Goal: Transaction & Acquisition: Purchase product/service

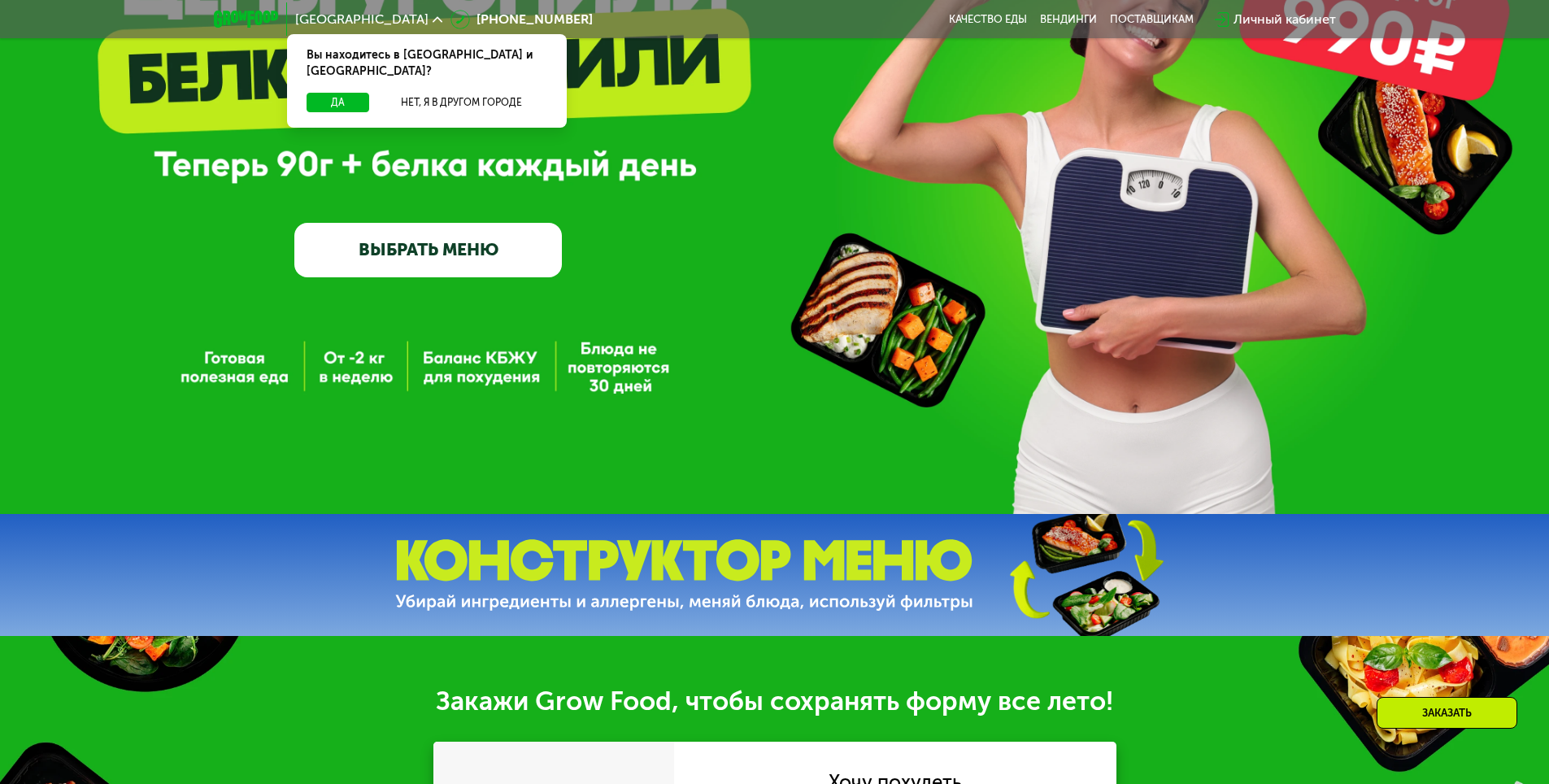
scroll to position [244, 0]
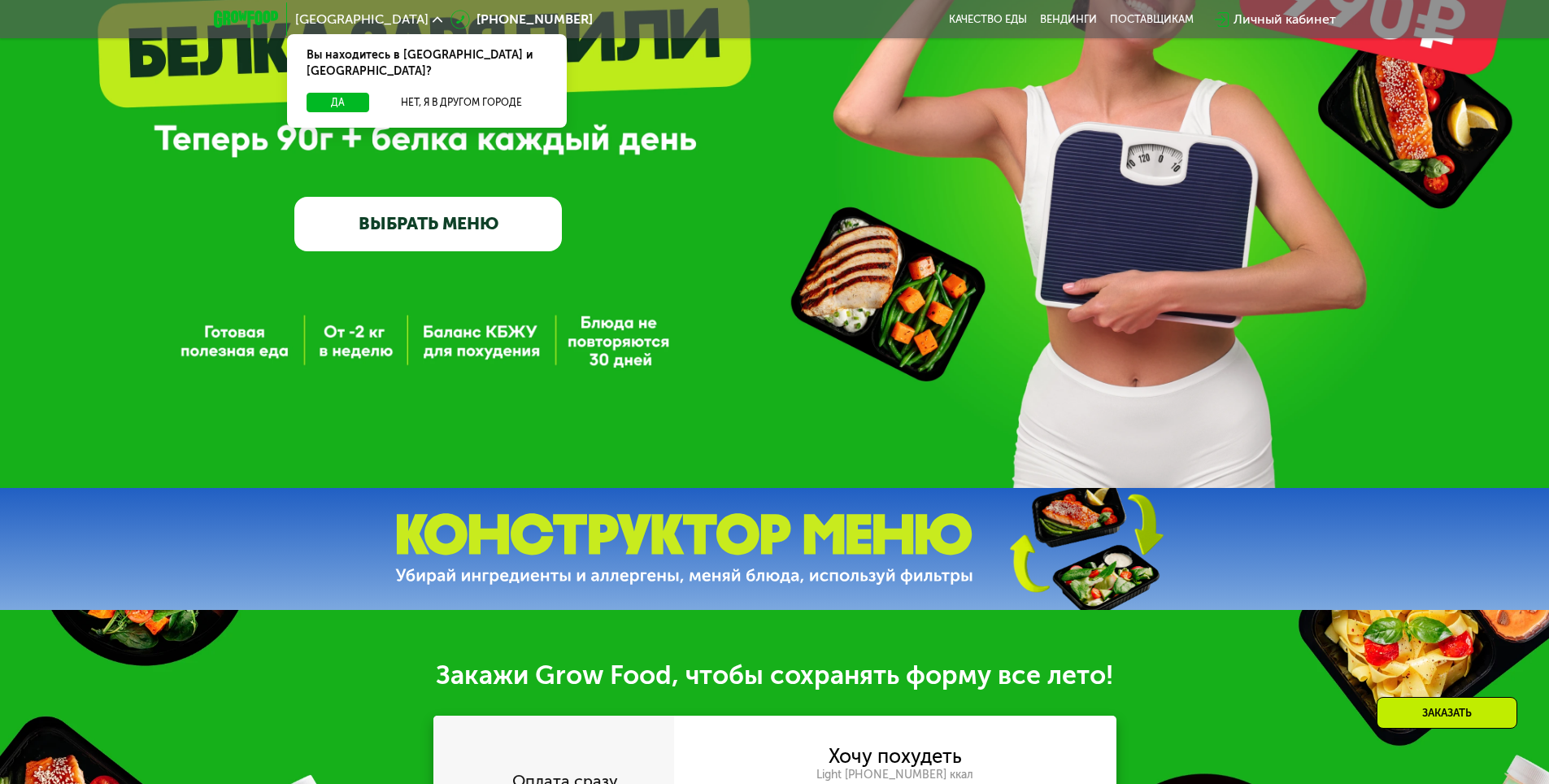
click at [472, 216] on link "ВЫБРАТЬ МЕНЮ" at bounding box center [428, 223] width 267 height 53
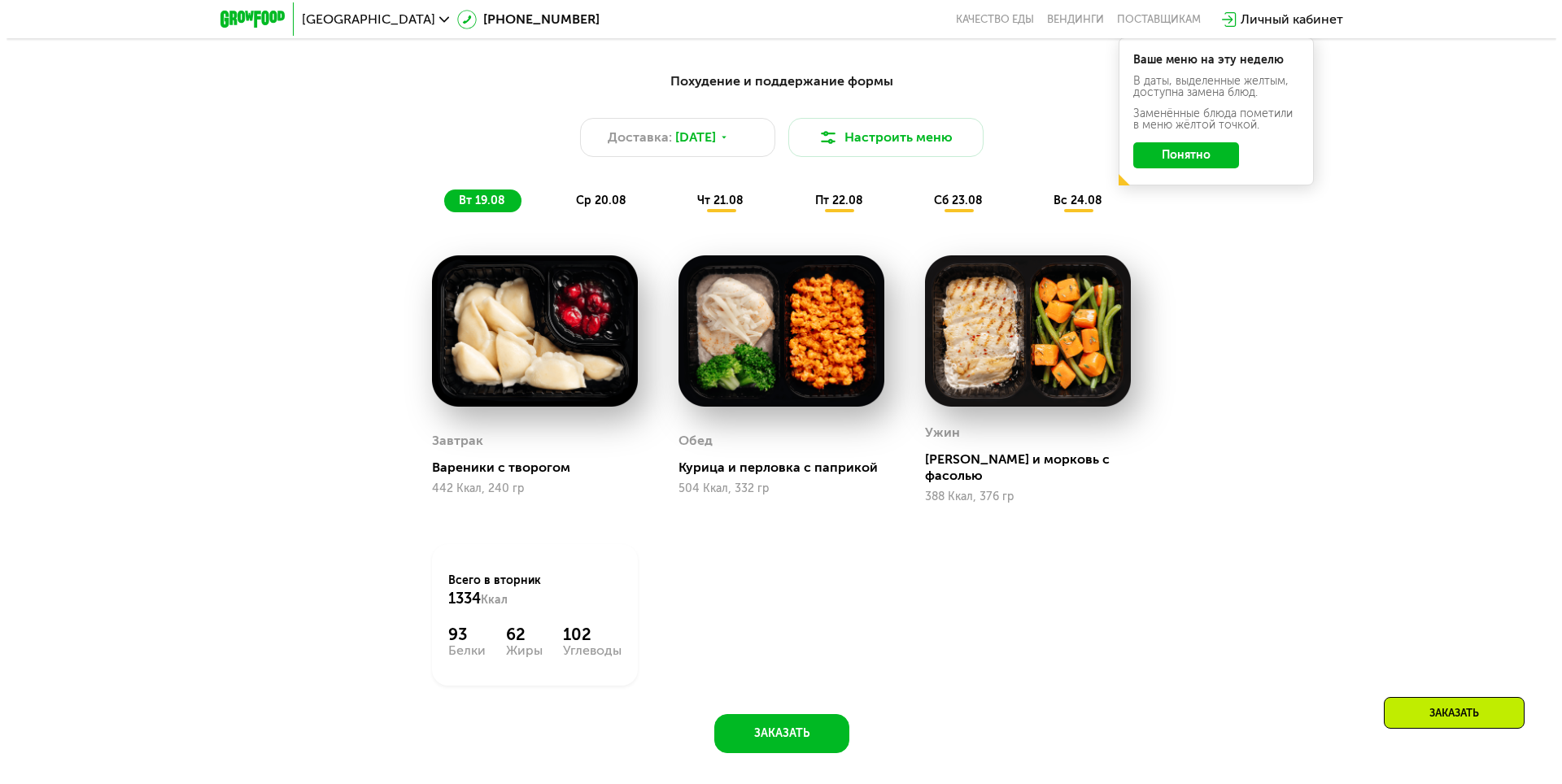
scroll to position [960, 0]
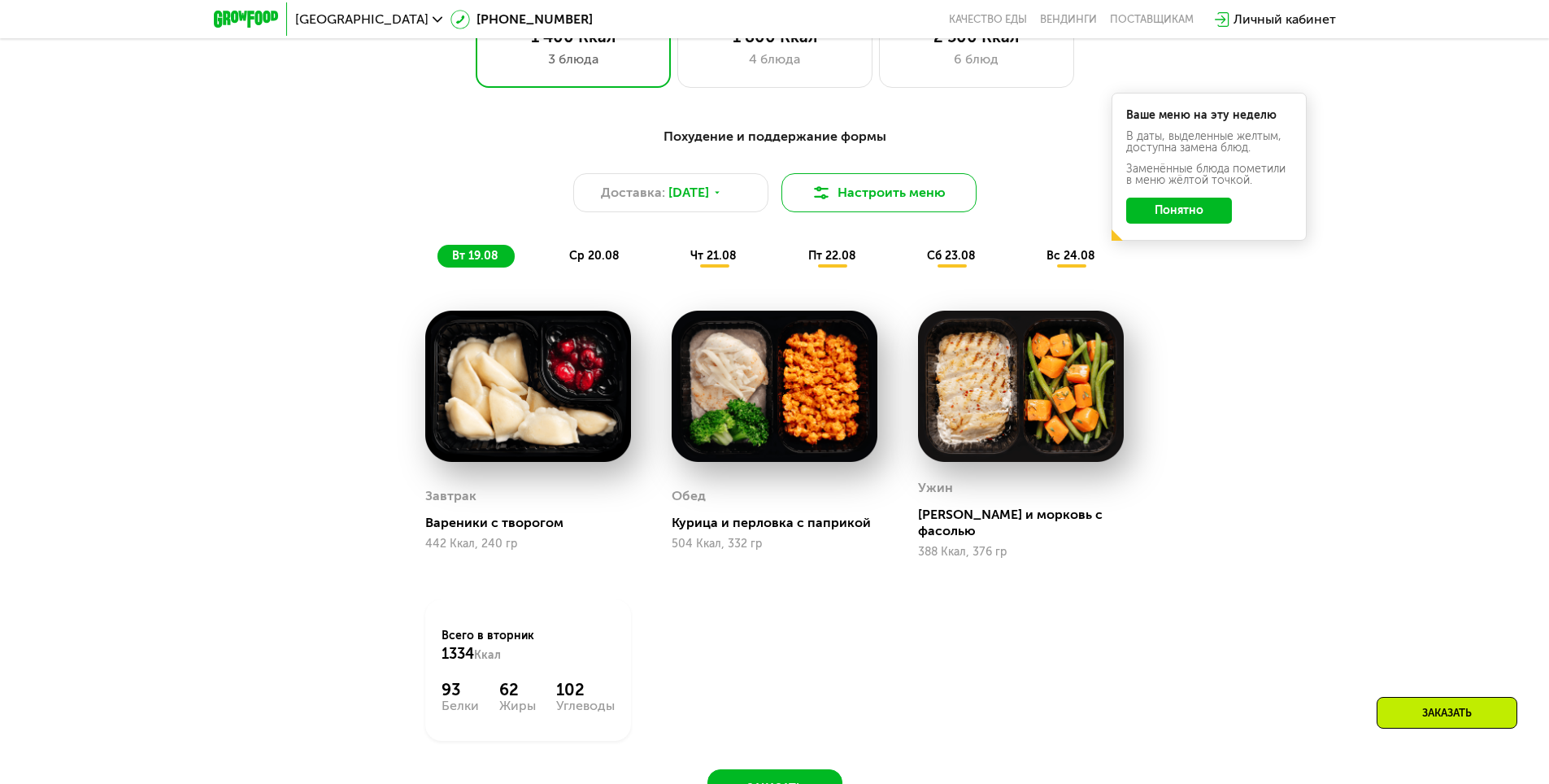
click at [849, 196] on button "Настроить меню" at bounding box center [879, 192] width 195 height 39
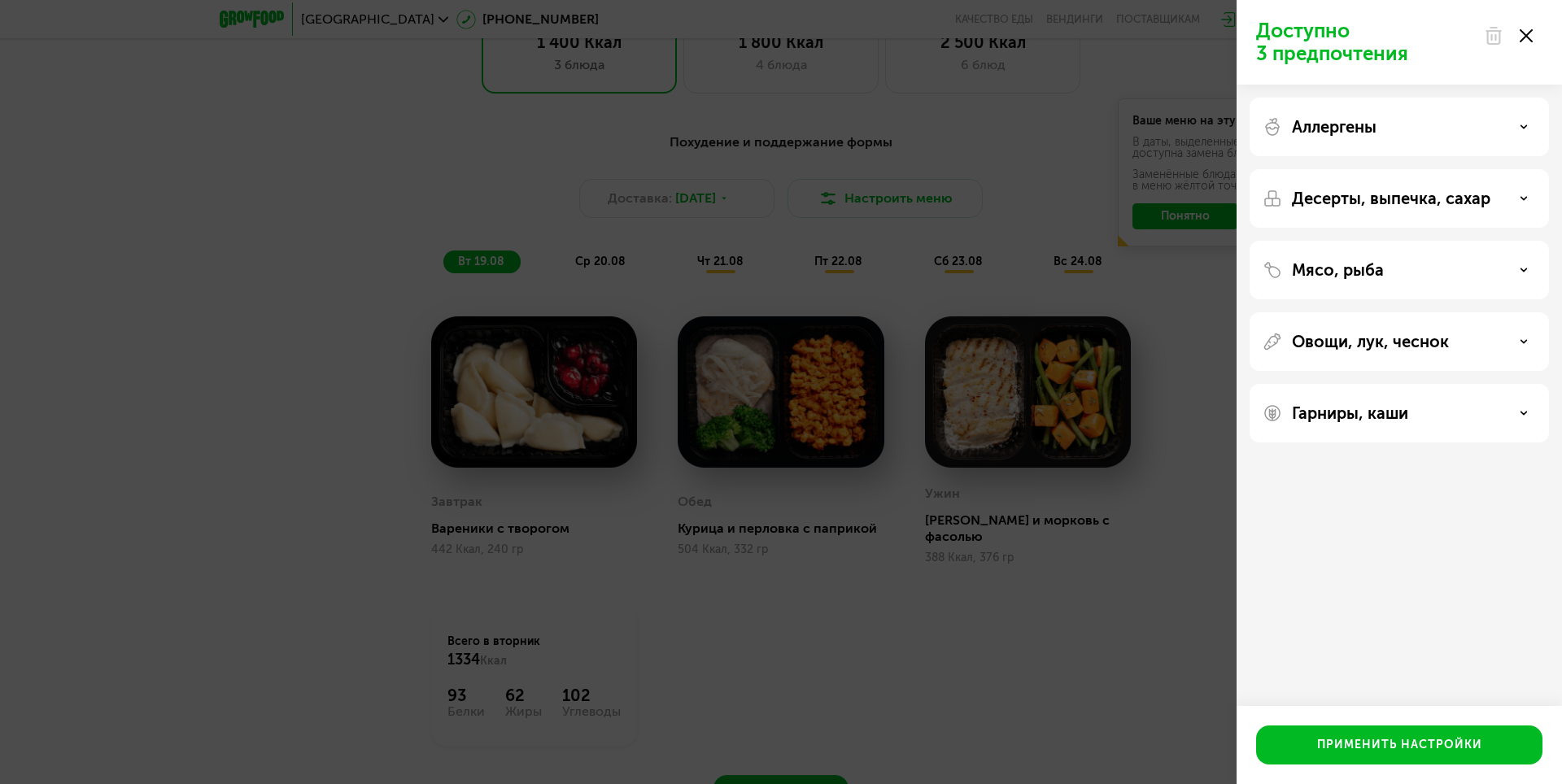
click at [1431, 312] on div "Мясо, рыба" at bounding box center [1400, 341] width 300 height 58
click at [1429, 273] on div "Мясо, рыба" at bounding box center [1399, 270] width 273 height 19
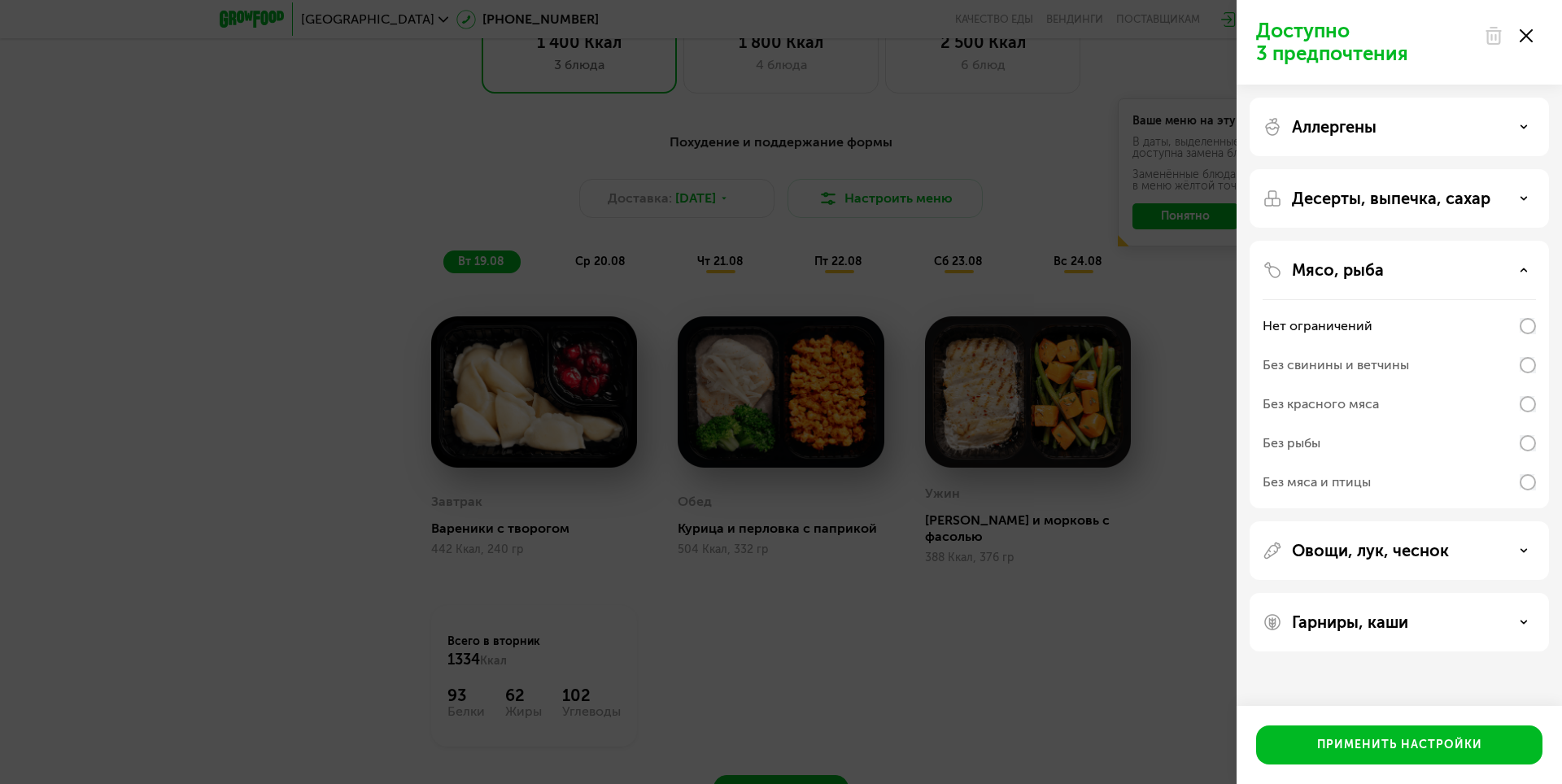
click at [1363, 463] on div "Без рыбы" at bounding box center [1399, 482] width 273 height 39
click at [1396, 557] on p "Овощи, лук, чеснок" at bounding box center [1370, 550] width 157 height 19
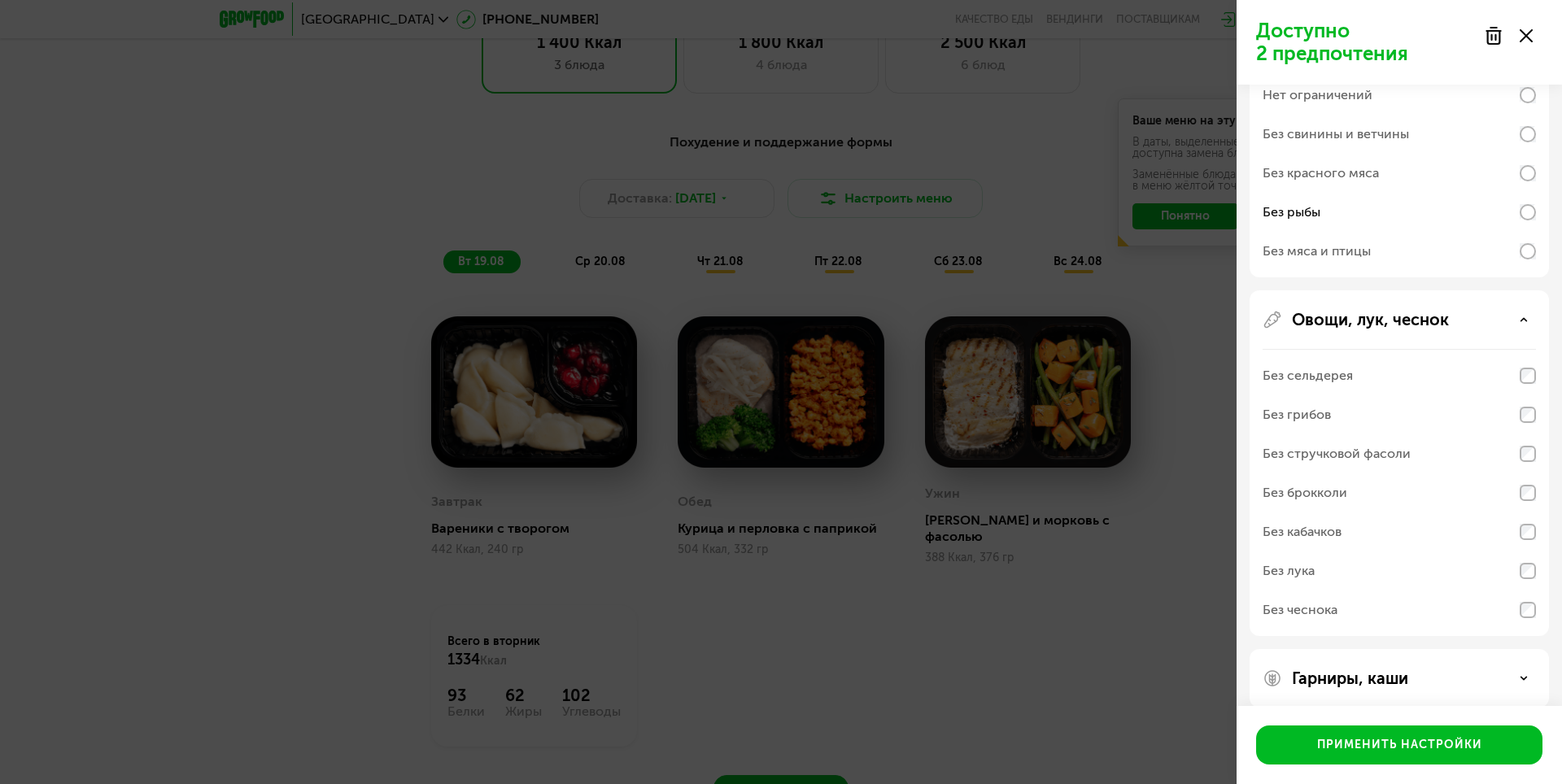
scroll to position [249, 0]
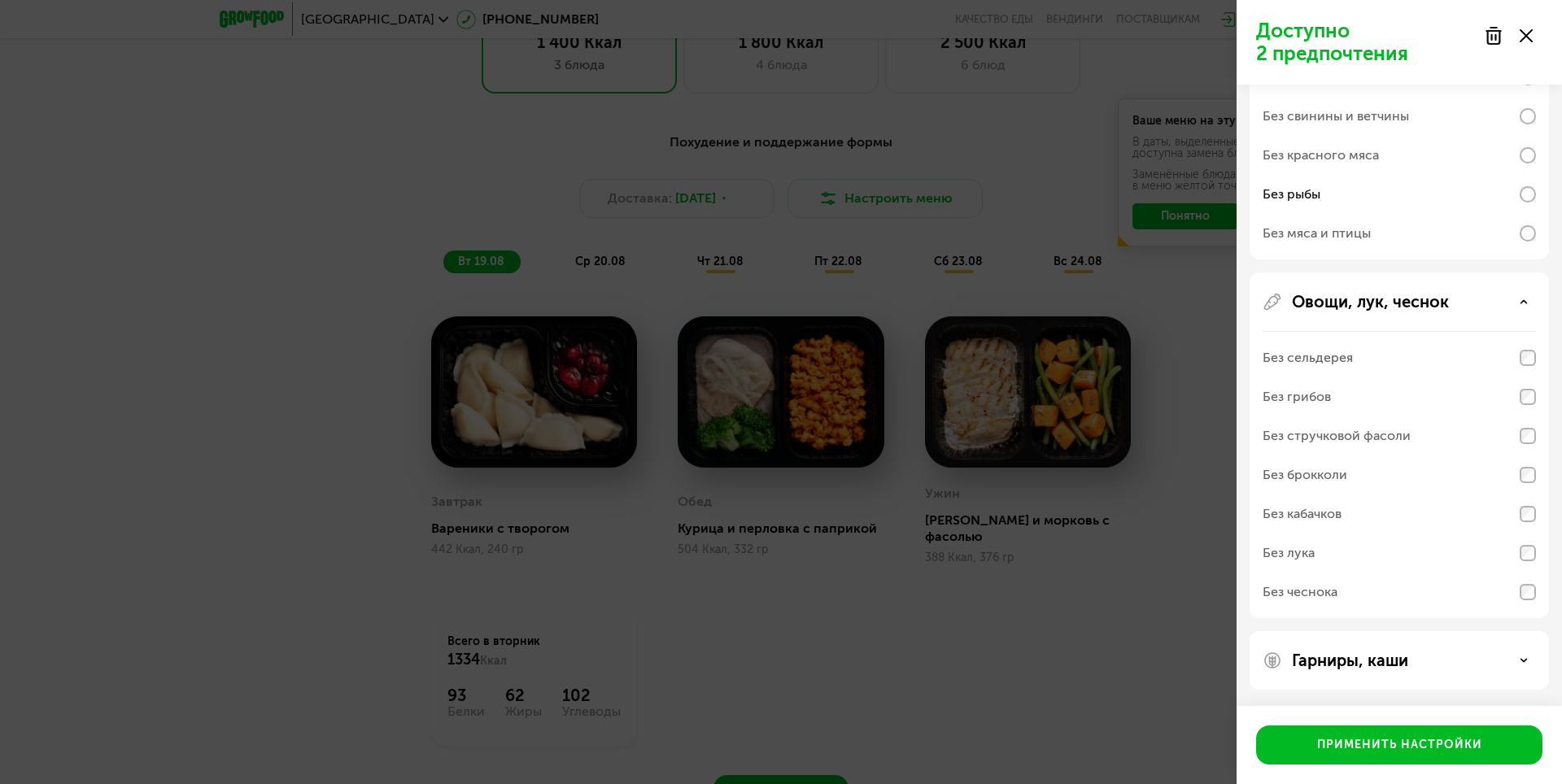
click at [1394, 659] on p "Гарниры, каши" at bounding box center [1351, 660] width 117 height 19
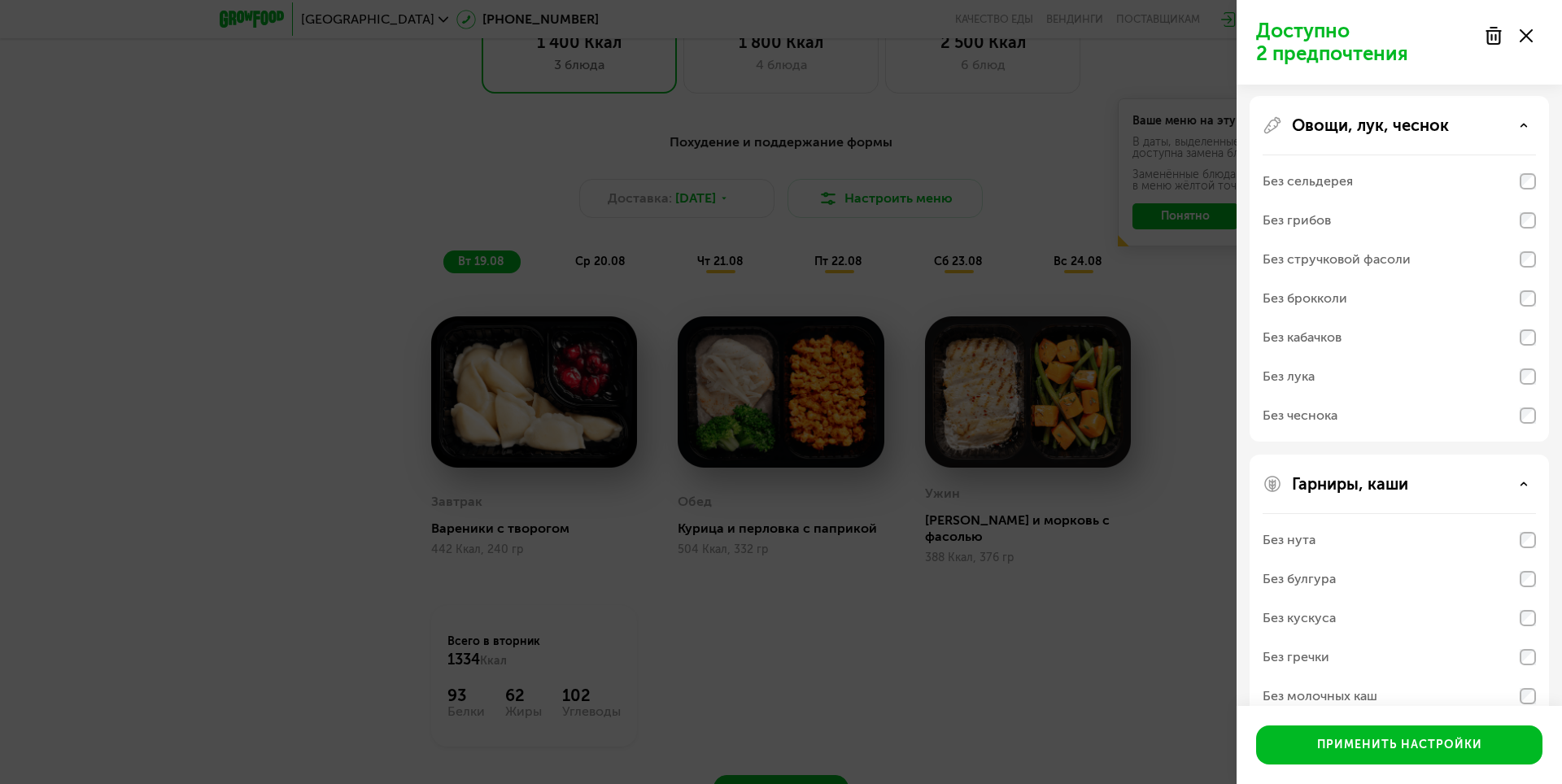
scroll to position [458, 0]
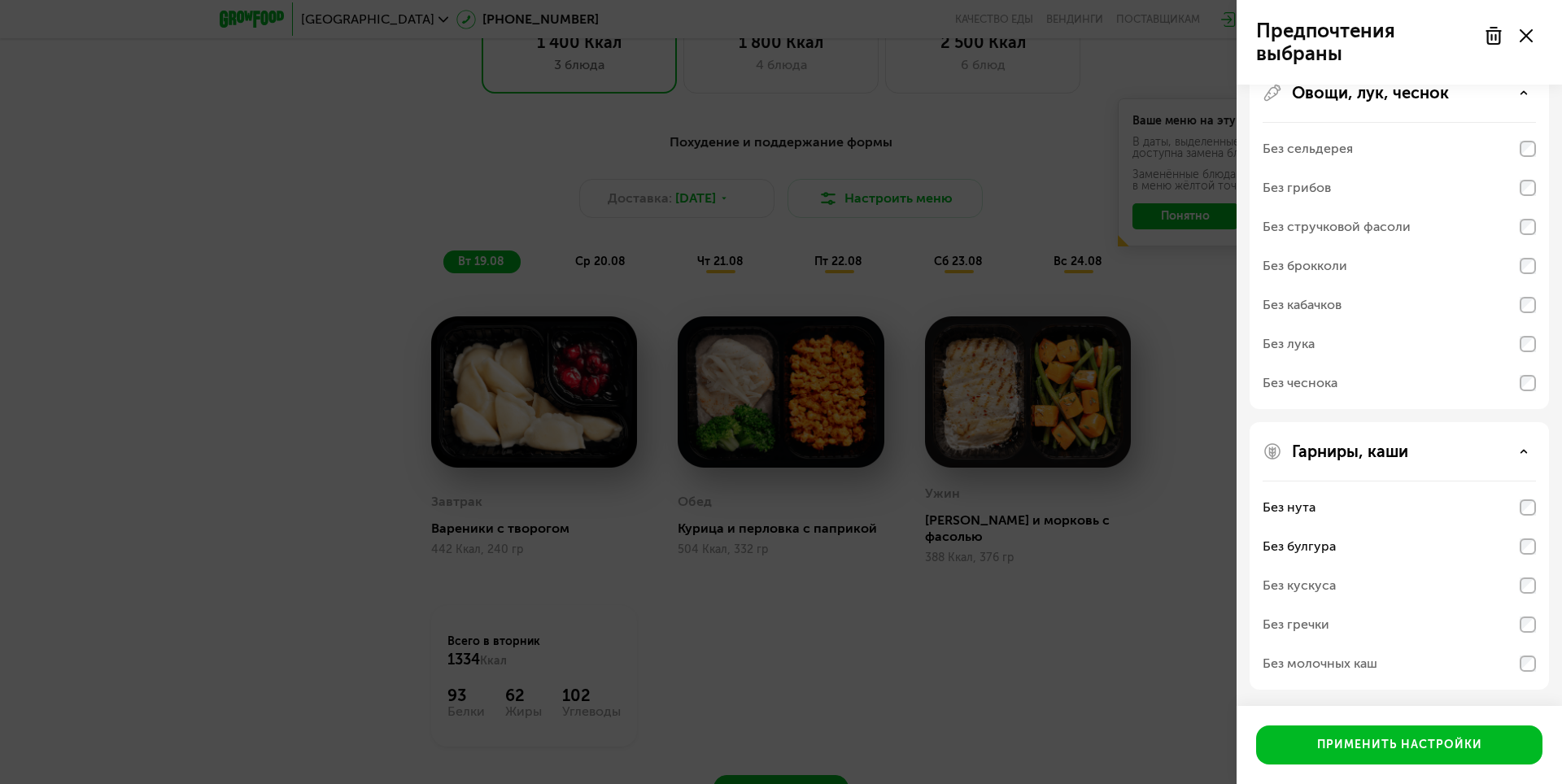
click at [1489, 586] on div "Без кускуса" at bounding box center [1399, 585] width 273 height 39
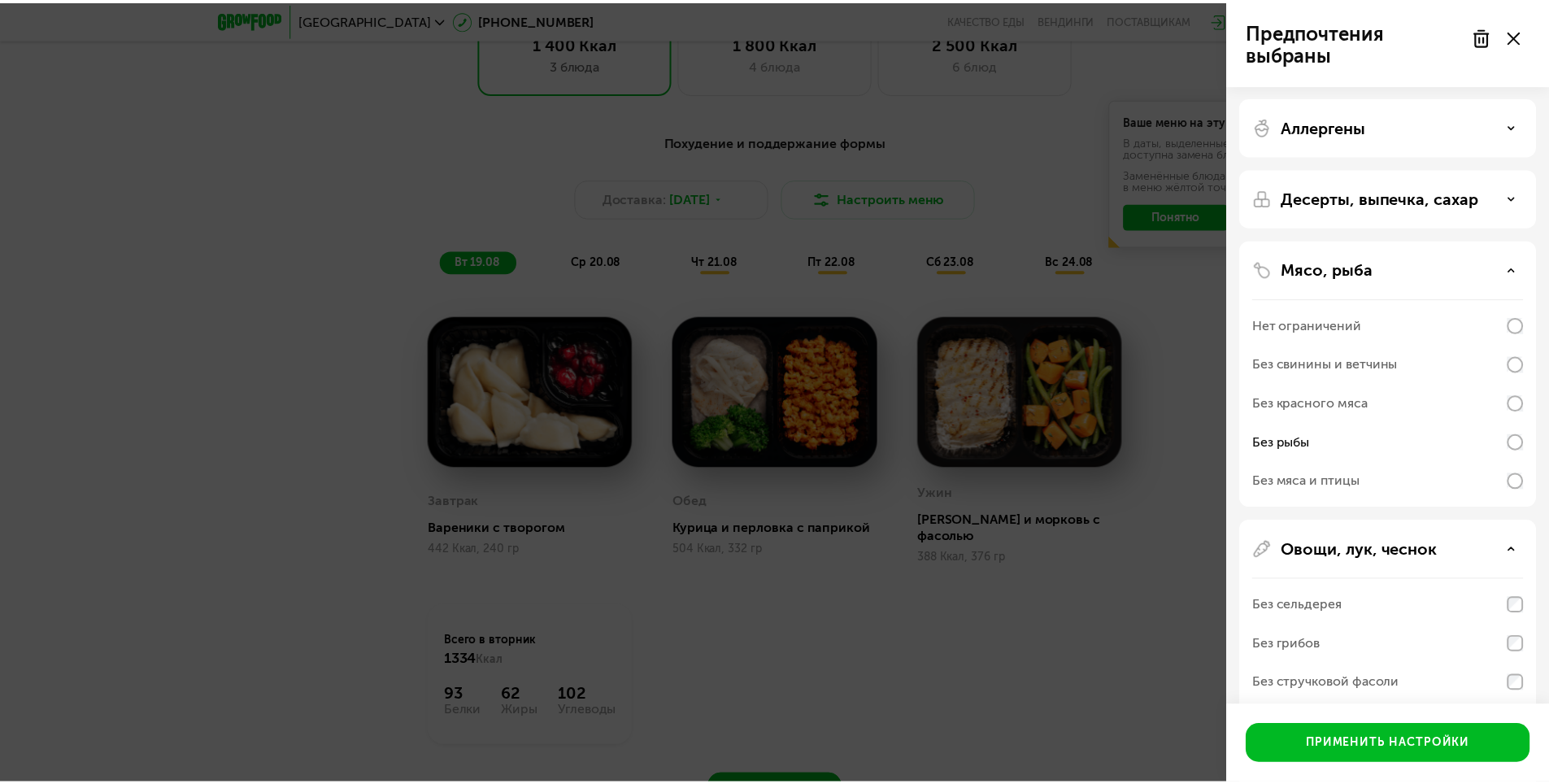
scroll to position [0, 0]
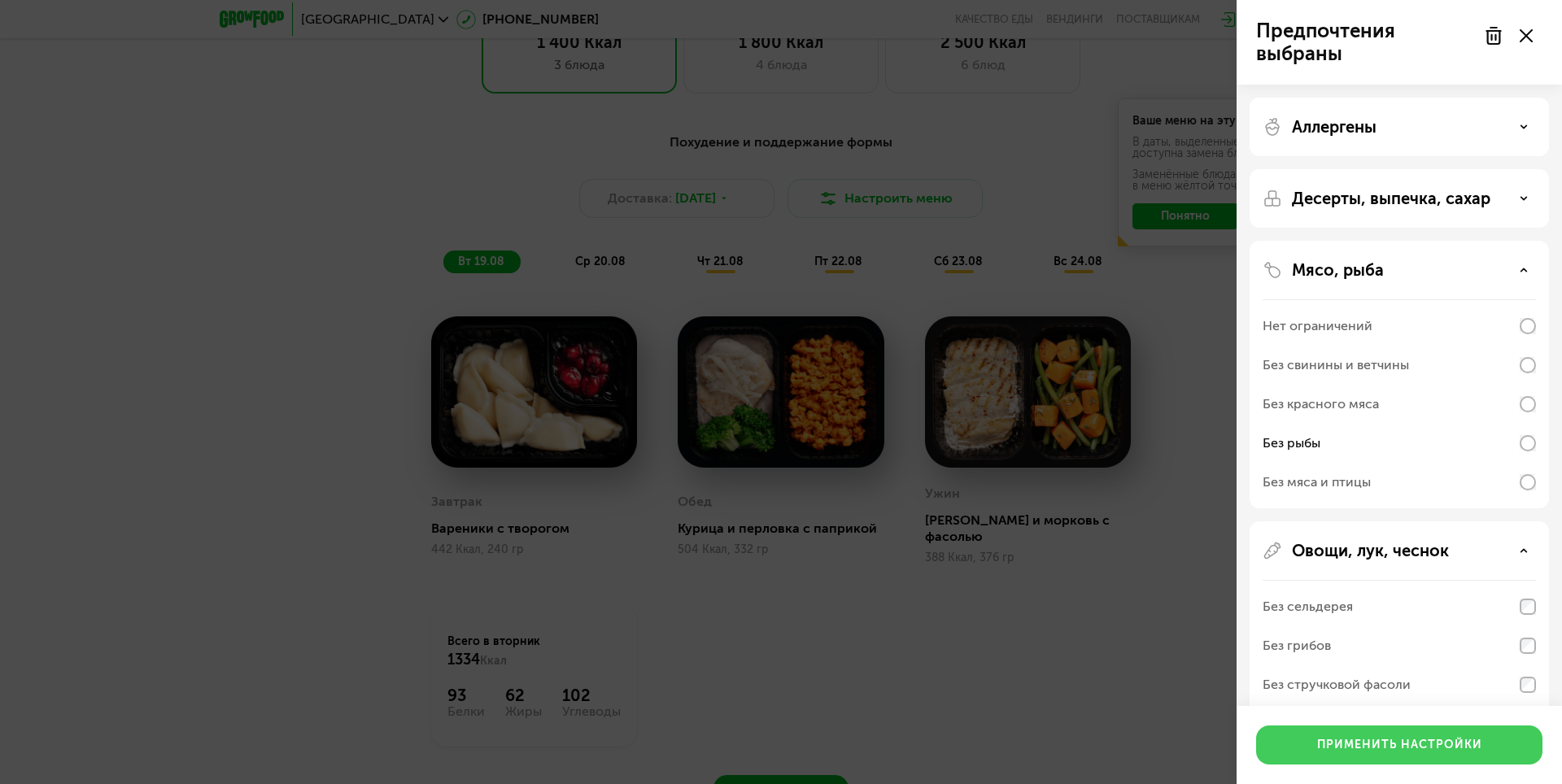
click at [1429, 741] on div "Применить настройки" at bounding box center [1400, 745] width 165 height 17
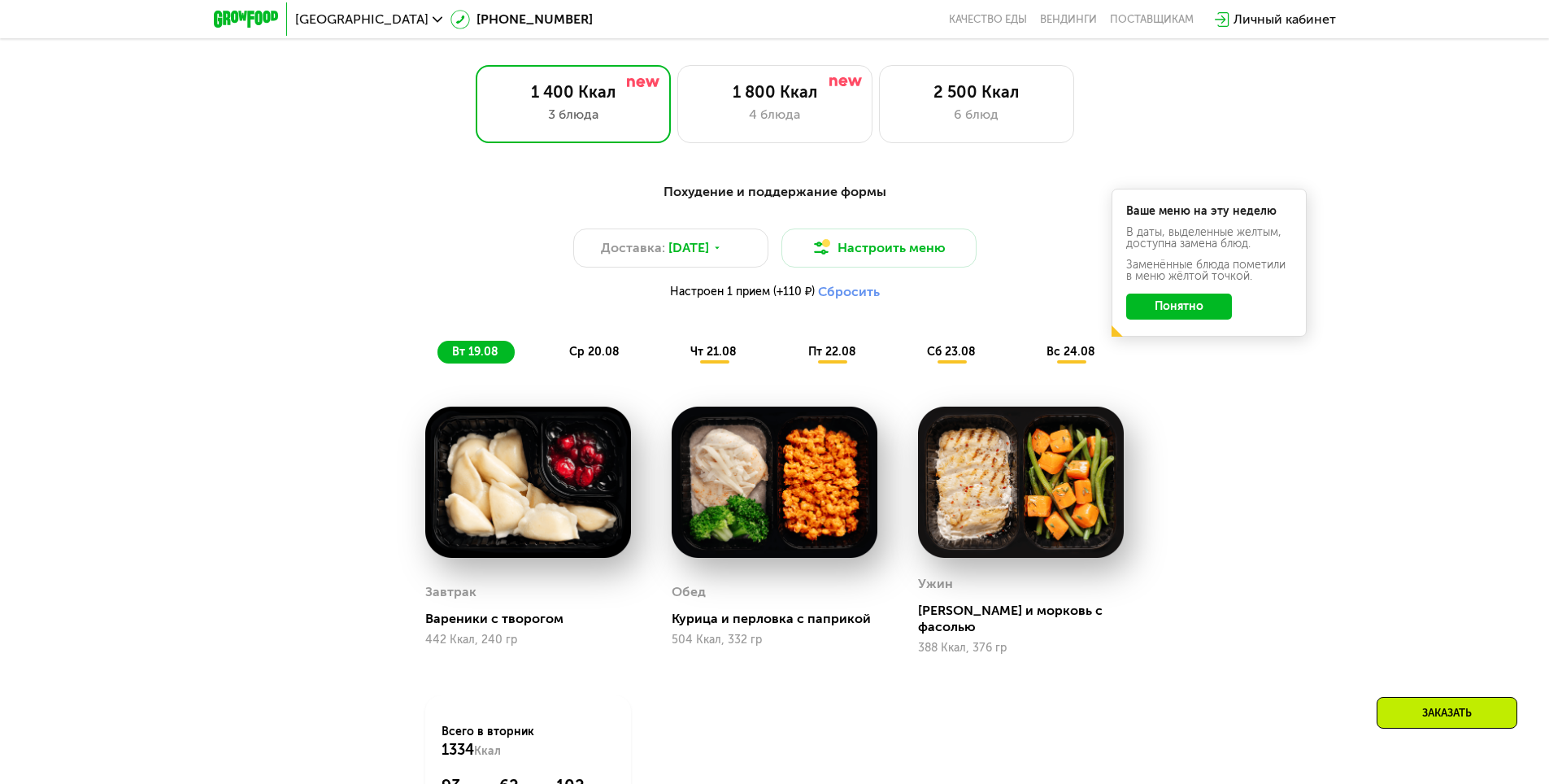
scroll to position [960, 0]
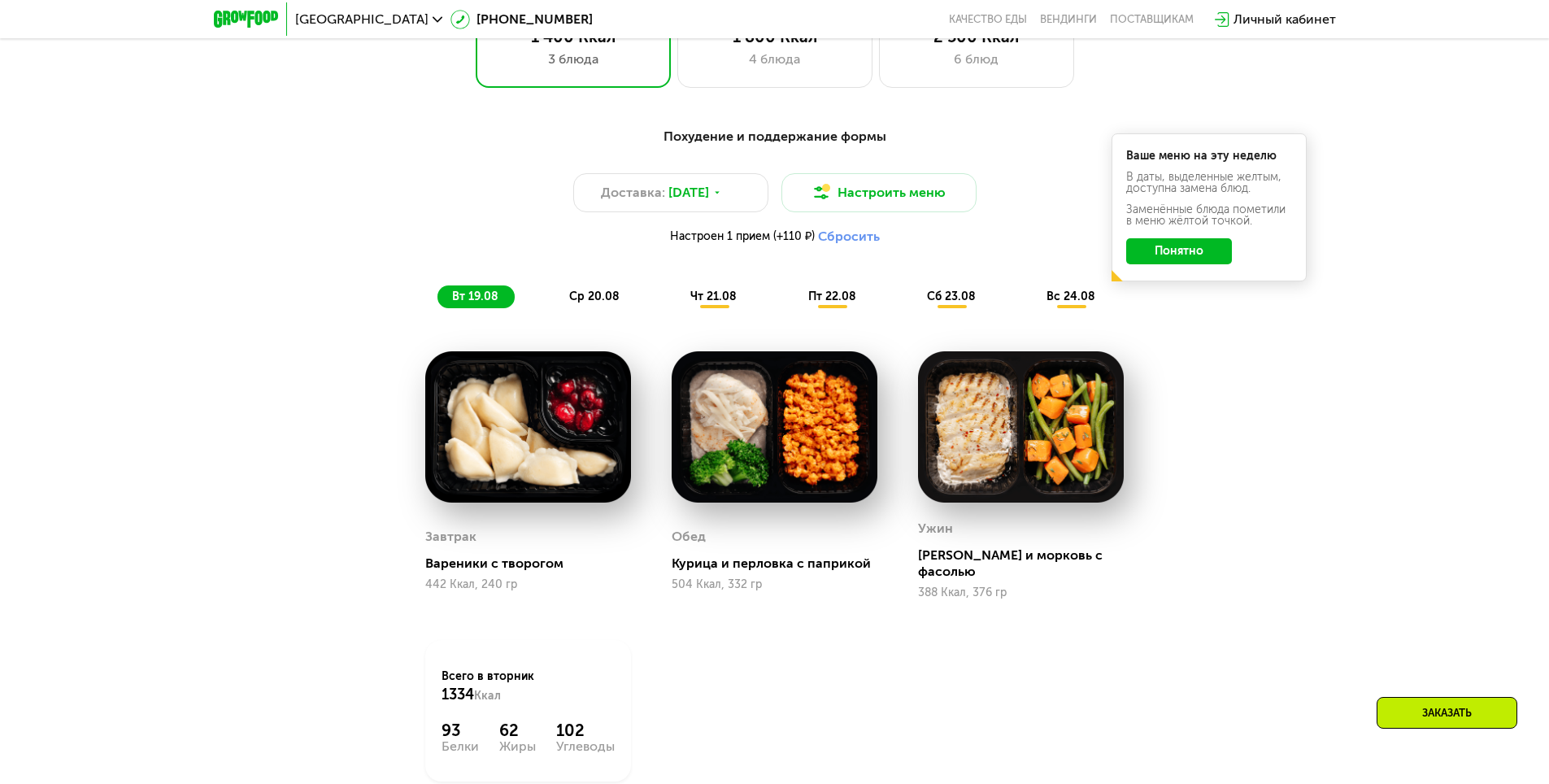
click at [580, 302] on span "ср 20.08" at bounding box center [594, 296] width 51 height 14
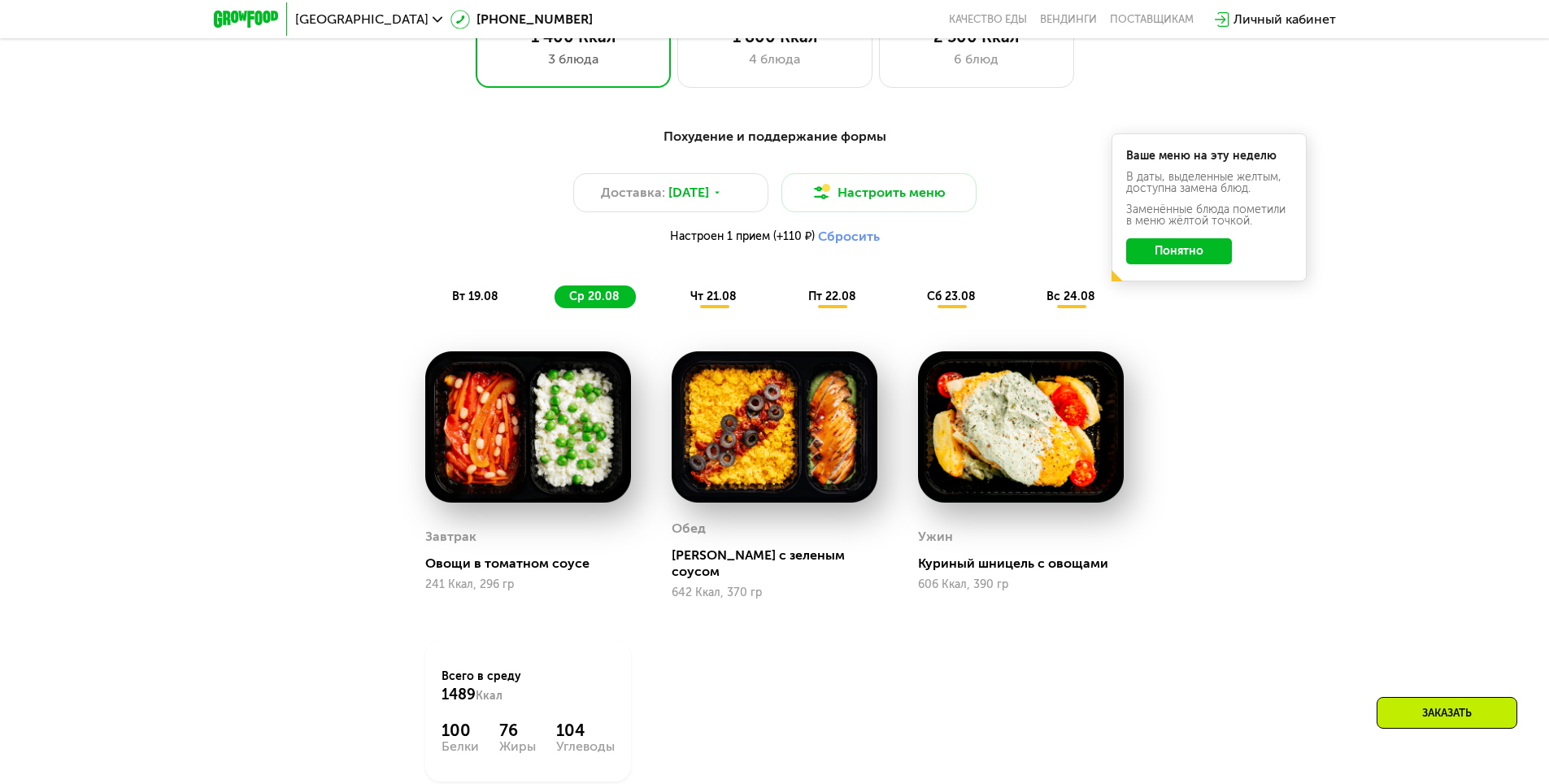
click at [718, 301] on span "чт 21.08" at bounding box center [714, 296] width 47 height 14
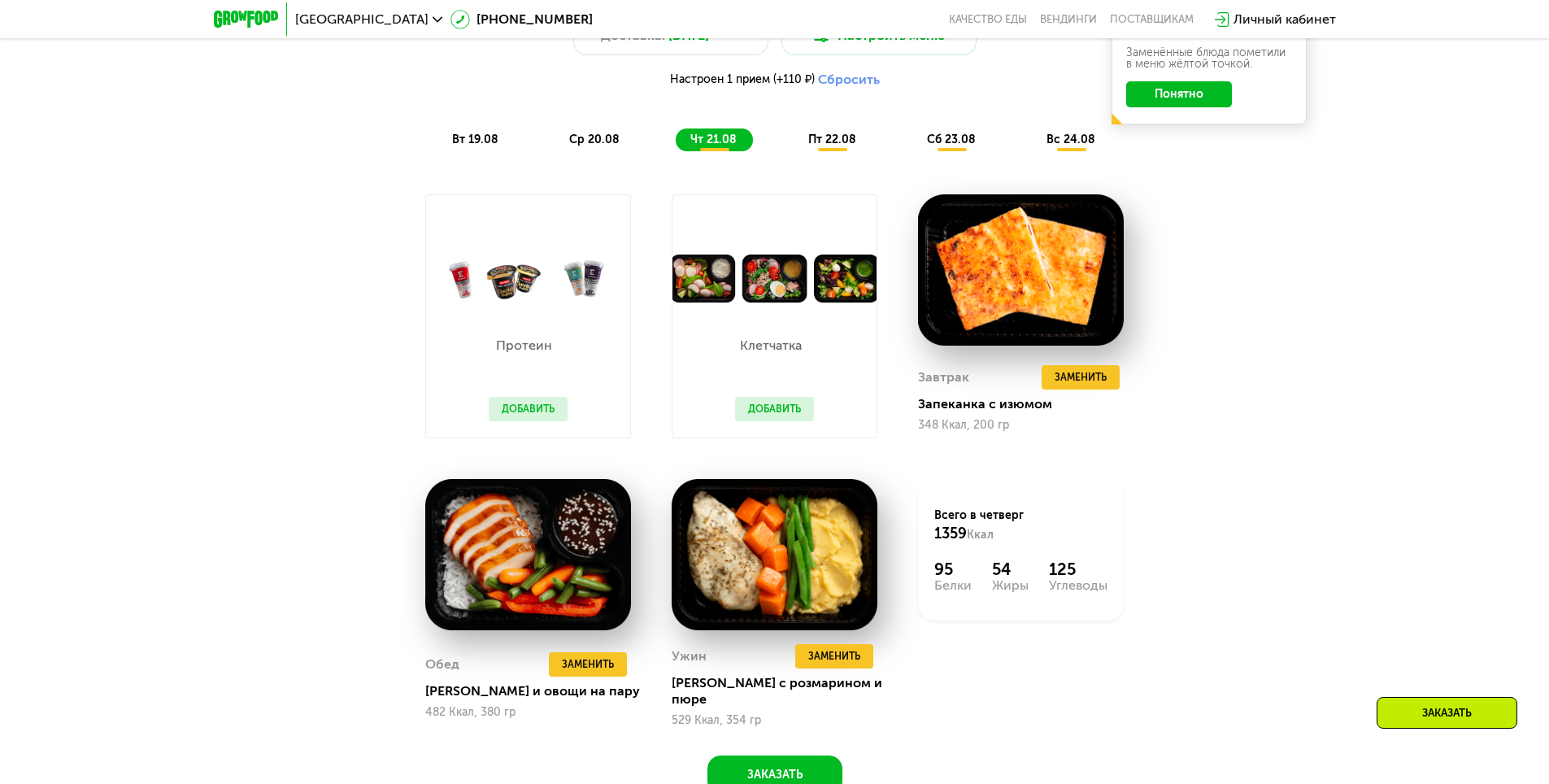
scroll to position [1122, 0]
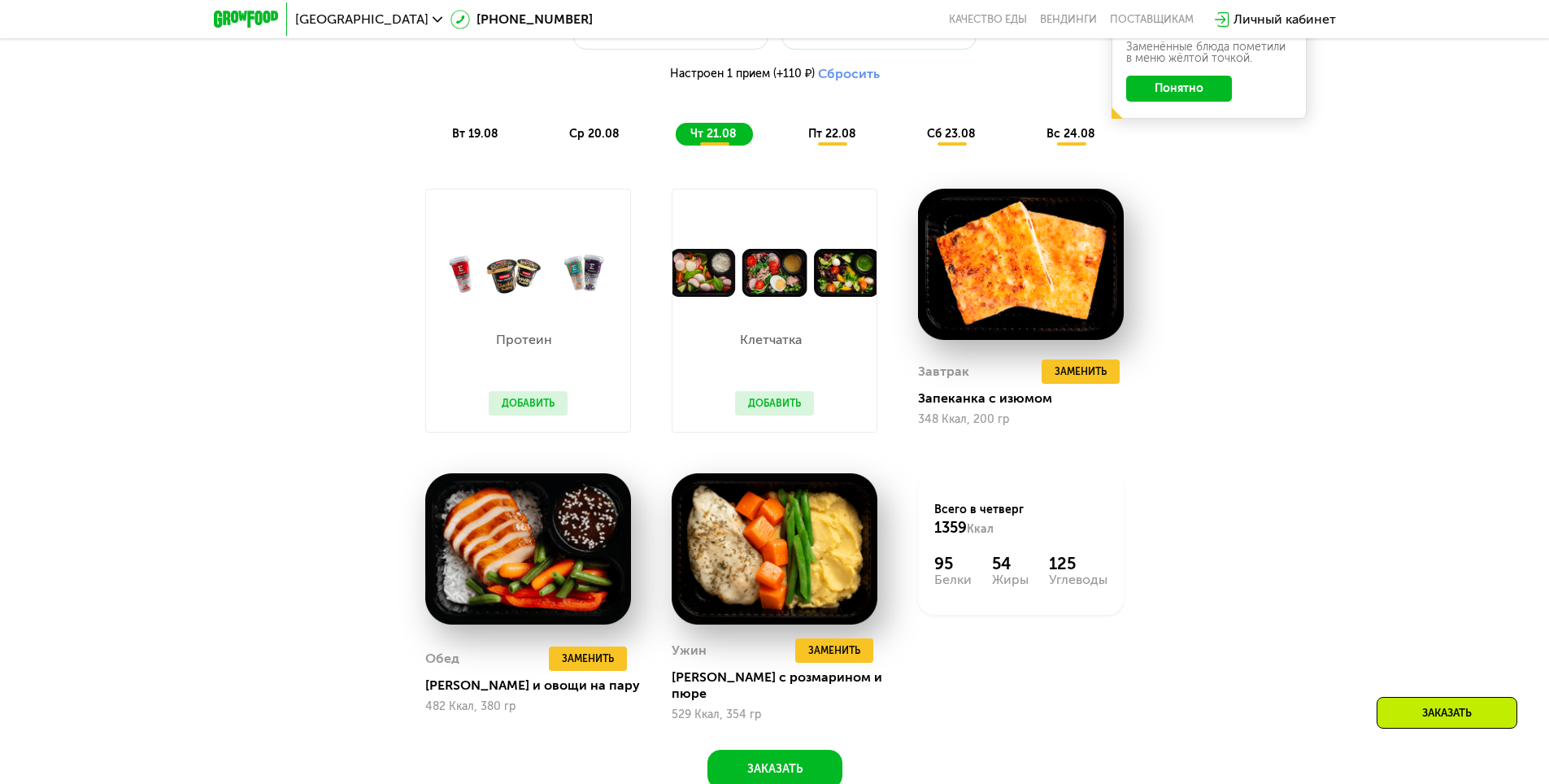
click at [1423, 342] on div "Похудение и поддержание формы Доставка: [DATE] Настроить меню Настроен 1 прием …" at bounding box center [774, 386] width 1549 height 889
click at [1354, 349] on div "Похудение и поддержание формы Доставка: [DATE] Настроить меню Настроен 1 прием …" at bounding box center [774, 386] width 1549 height 889
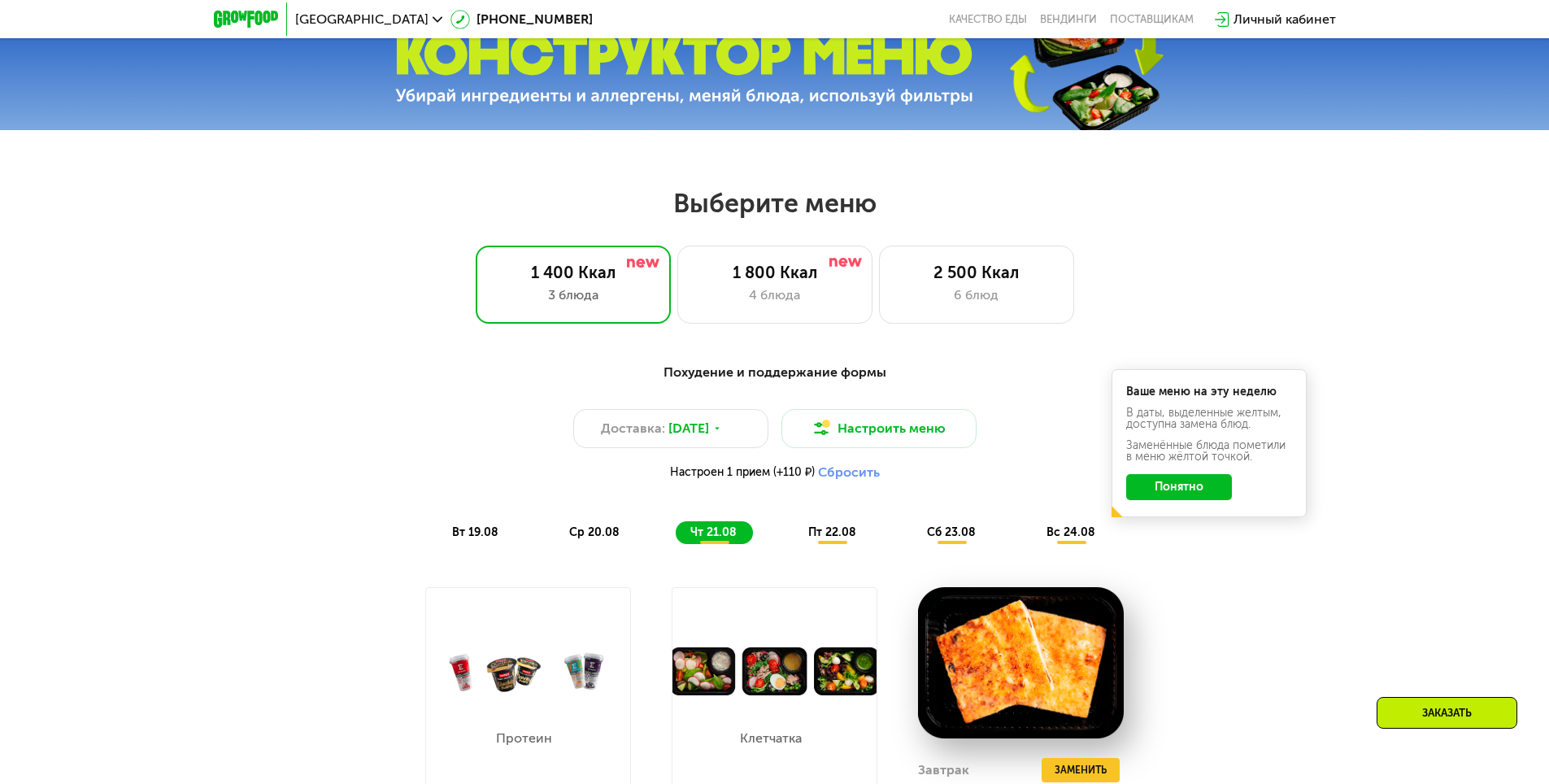
scroll to position [716, 0]
